Goal: Obtain resource: Obtain resource

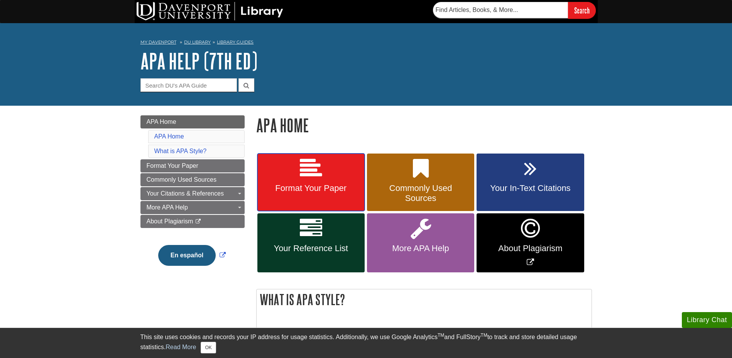
click at [304, 191] on span "Format Your Paper" at bounding box center [311, 188] width 96 height 10
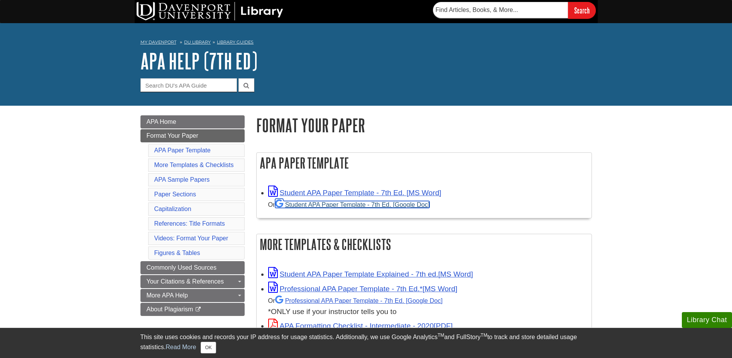
click at [370, 208] on link "Student APA Paper Template - 7th Ed. [Google Doc]" at bounding box center [352, 204] width 155 height 7
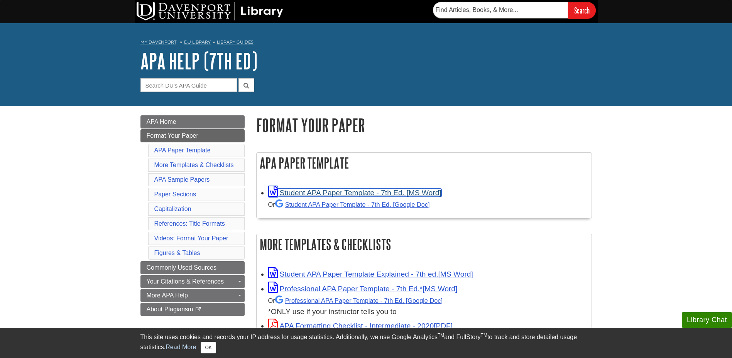
click at [305, 192] on link "Student APA Paper Template - 7th Ed. [MS Word]" at bounding box center [354, 193] width 173 height 8
